Goal: Register for event/course

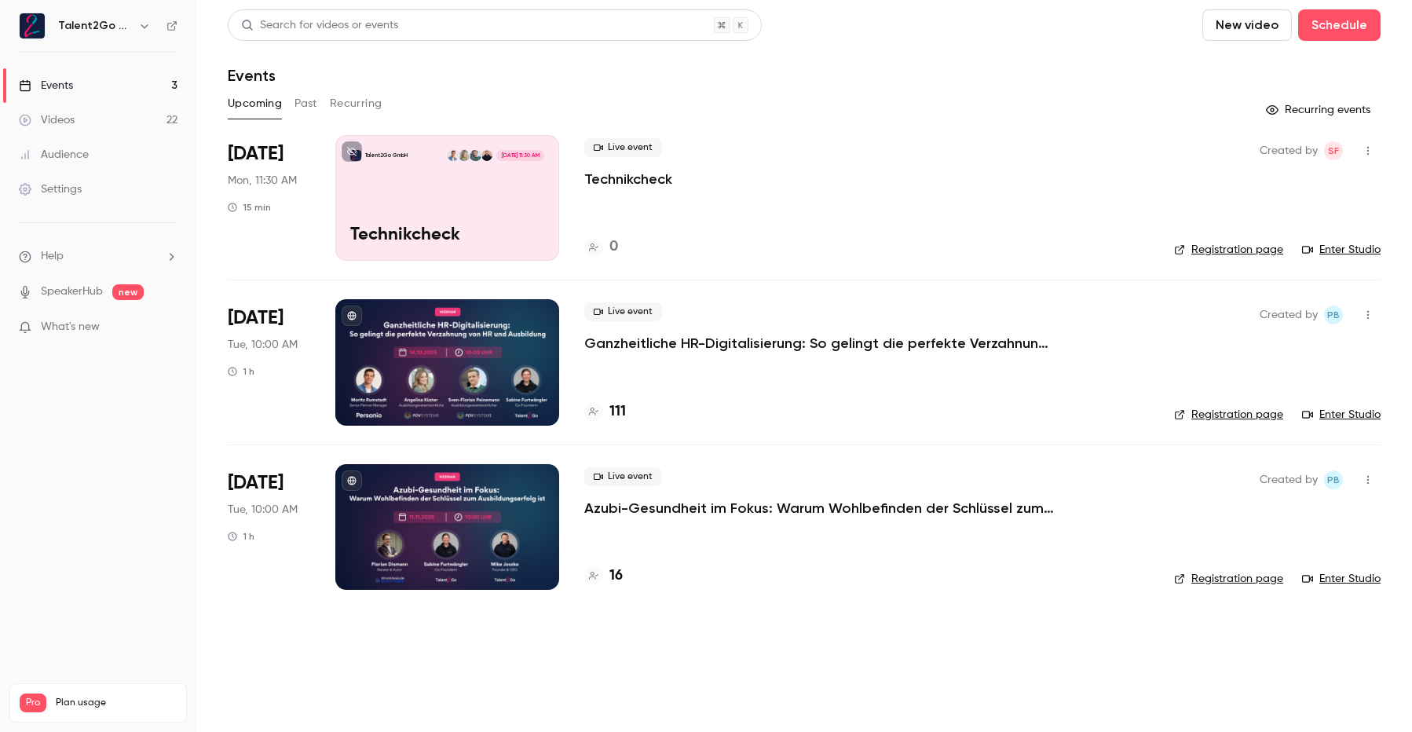
click at [868, 283] on li "Oct 14 Tue, 10:00 AM 1 h Live event Ganzheitliche HR-Digitalisierung: So geling…" at bounding box center [804, 362] width 1153 height 164
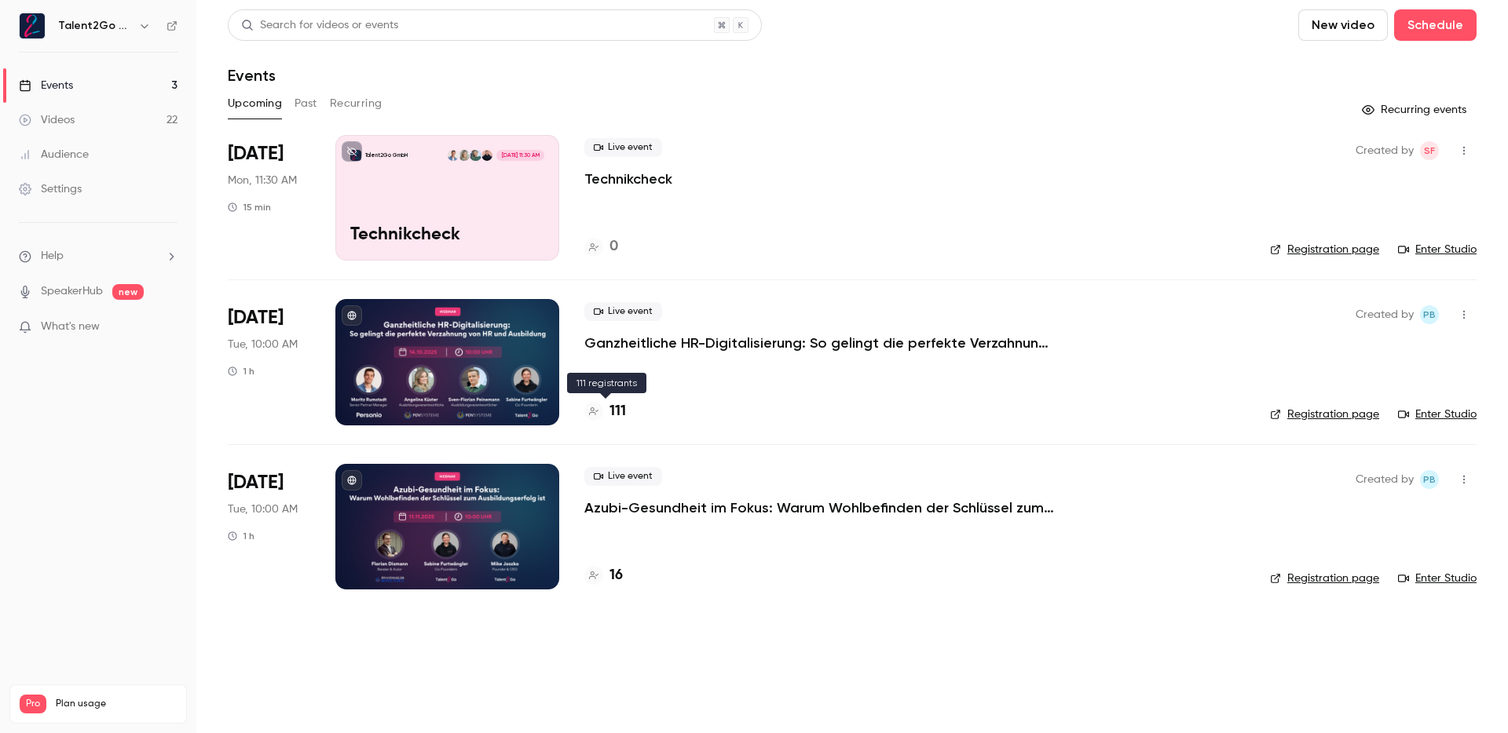
click at [625, 408] on h4 "111" at bounding box center [617, 411] width 16 height 21
